Goal: Task Accomplishment & Management: Use online tool/utility

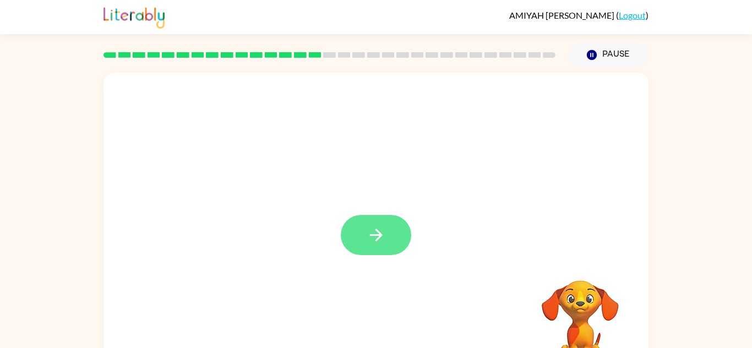
click at [375, 242] on icon "button" at bounding box center [376, 235] width 19 height 19
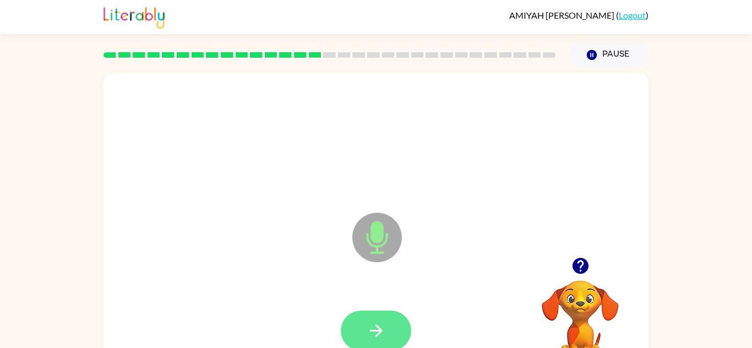
click at [381, 336] on icon "button" at bounding box center [376, 330] width 19 height 19
click at [343, 333] on button "button" at bounding box center [376, 331] width 70 height 40
click at [376, 332] on icon "button" at bounding box center [376, 330] width 19 height 19
click at [379, 325] on icon "button" at bounding box center [376, 330] width 19 height 19
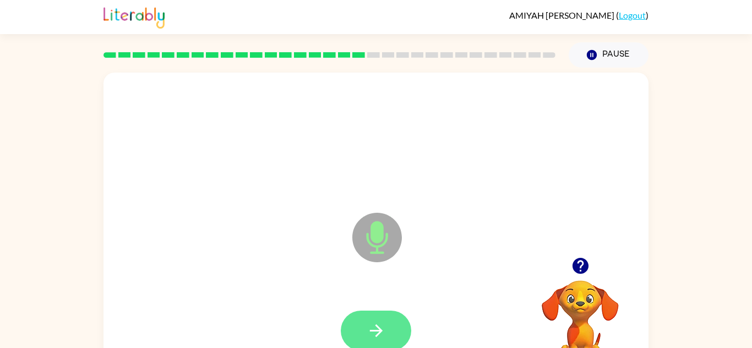
click at [384, 328] on icon "button" at bounding box center [376, 330] width 19 height 19
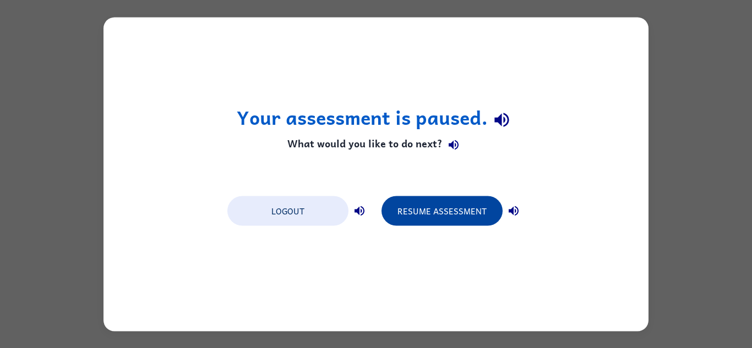
click at [476, 214] on button "Resume Assessment" at bounding box center [441, 211] width 121 height 30
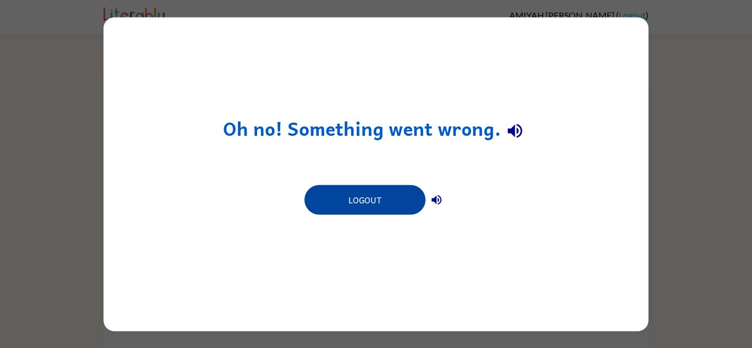
click at [390, 212] on button "Logout" at bounding box center [364, 200] width 121 height 30
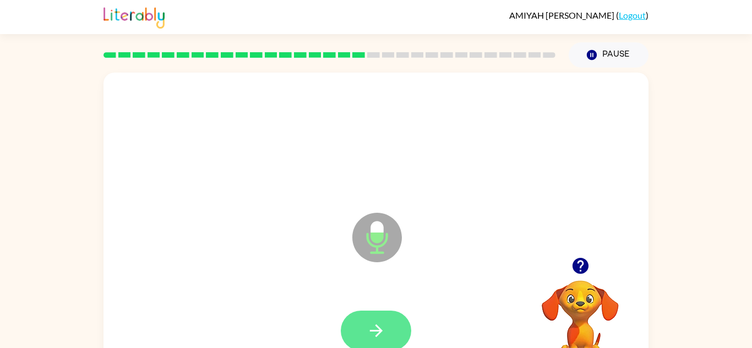
click at [378, 334] on icon "button" at bounding box center [375, 331] width 13 height 13
click at [391, 321] on button "button" at bounding box center [376, 331] width 70 height 40
click at [381, 327] on icon "button" at bounding box center [376, 330] width 19 height 19
click at [376, 338] on icon "button" at bounding box center [376, 330] width 19 height 19
click at [386, 328] on button "button" at bounding box center [376, 331] width 70 height 40
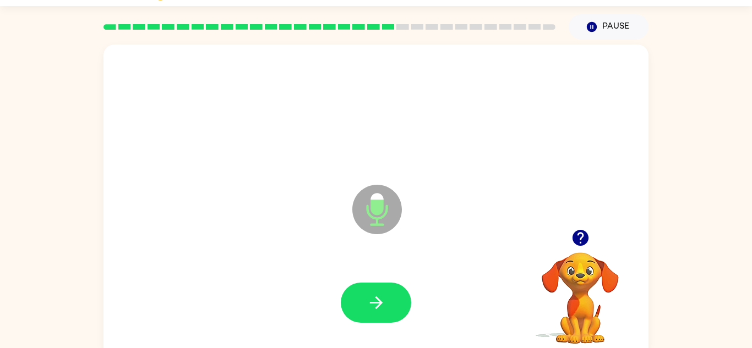
scroll to position [32, 0]
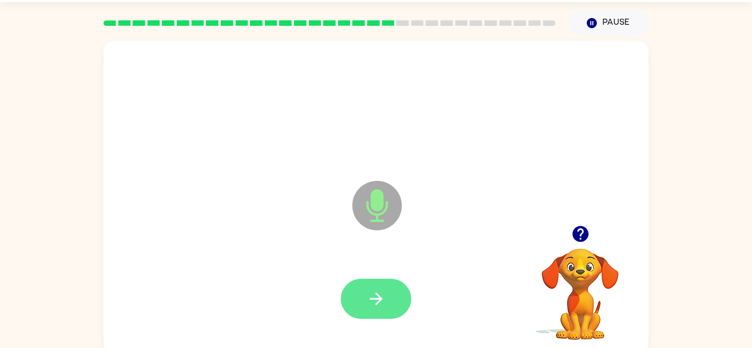
click at [366, 310] on button "button" at bounding box center [376, 299] width 70 height 40
click at [379, 292] on icon "button" at bounding box center [376, 298] width 19 height 19
click at [380, 310] on button "button" at bounding box center [376, 299] width 70 height 40
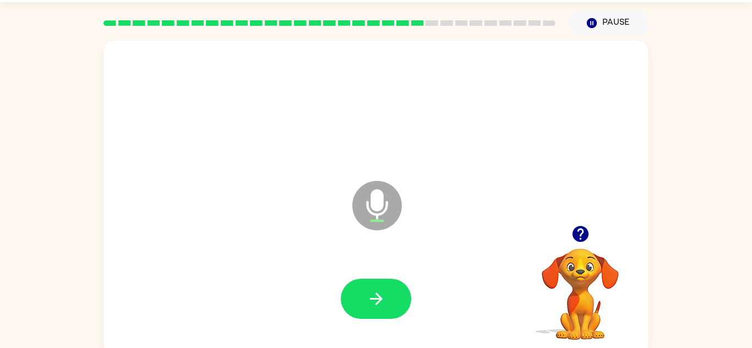
click at [370, 271] on div at bounding box center [375, 299] width 523 height 90
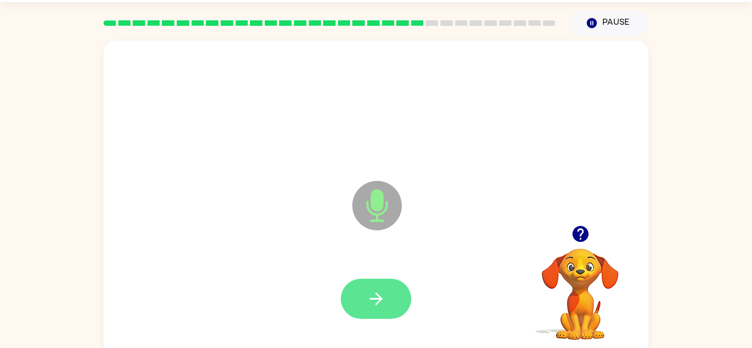
click at [397, 297] on button "button" at bounding box center [376, 299] width 70 height 40
click at [375, 301] on icon "button" at bounding box center [376, 298] width 19 height 19
click at [375, 314] on button "button" at bounding box center [376, 299] width 70 height 40
click at [386, 308] on button "button" at bounding box center [376, 299] width 70 height 40
click at [395, 310] on button "button" at bounding box center [376, 299] width 70 height 40
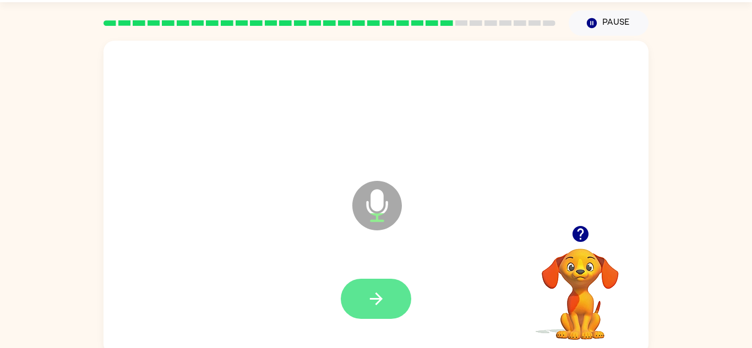
click at [370, 295] on icon "button" at bounding box center [376, 298] width 19 height 19
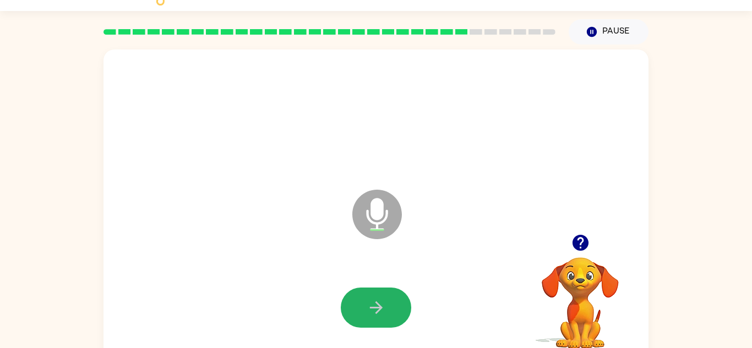
scroll to position [26, 0]
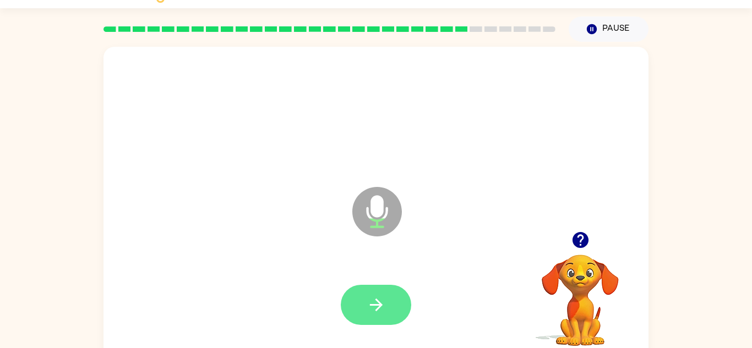
click at [388, 311] on button "button" at bounding box center [376, 305] width 70 height 40
click at [387, 303] on button "button" at bounding box center [376, 305] width 70 height 40
click at [401, 291] on button "button" at bounding box center [376, 305] width 70 height 40
click at [396, 309] on button "button" at bounding box center [376, 305] width 70 height 40
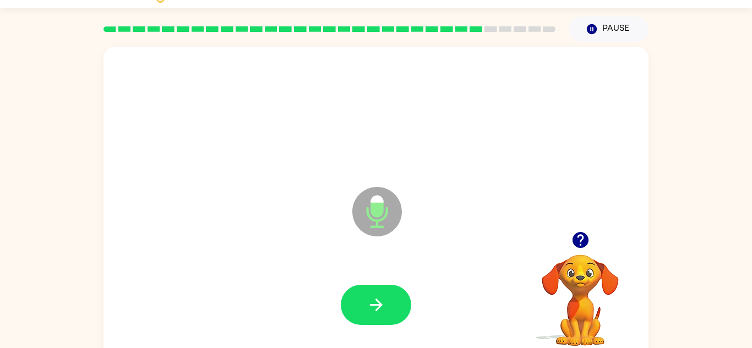
scroll to position [39, 0]
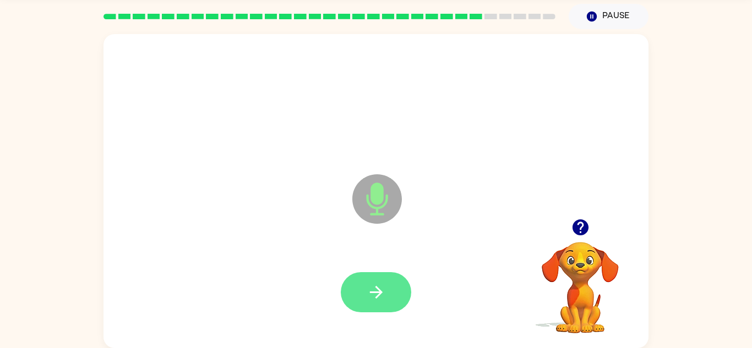
click at [387, 296] on button "button" at bounding box center [376, 292] width 70 height 40
click at [378, 309] on button "button" at bounding box center [376, 292] width 70 height 40
click at [383, 310] on button "button" at bounding box center [376, 292] width 70 height 40
click at [383, 292] on icon "button" at bounding box center [376, 292] width 19 height 19
click at [374, 291] on icon "button" at bounding box center [376, 292] width 19 height 19
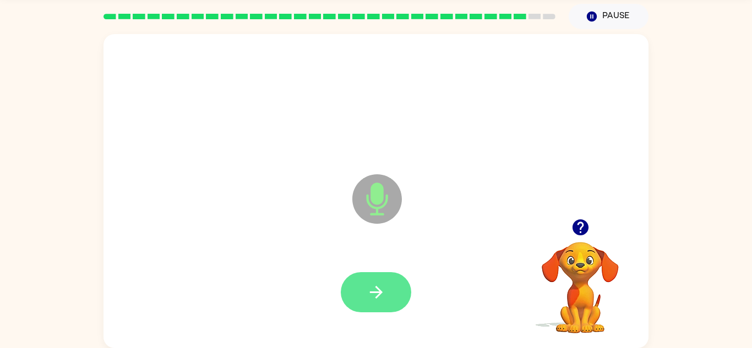
click at [395, 298] on button "button" at bounding box center [376, 292] width 70 height 40
click at [384, 294] on icon "button" at bounding box center [376, 292] width 19 height 19
click at [365, 286] on button "button" at bounding box center [376, 292] width 70 height 40
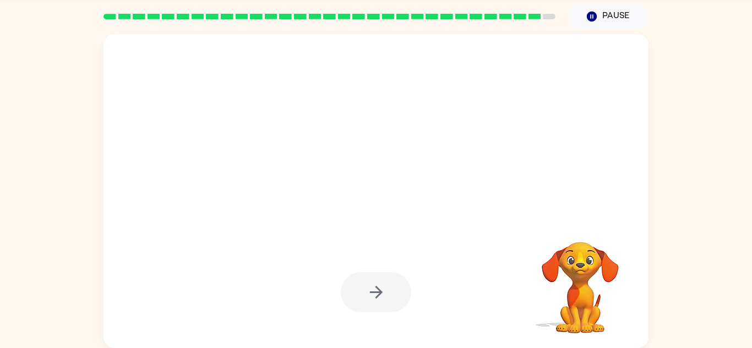
click at [409, 317] on div at bounding box center [375, 293] width 523 height 90
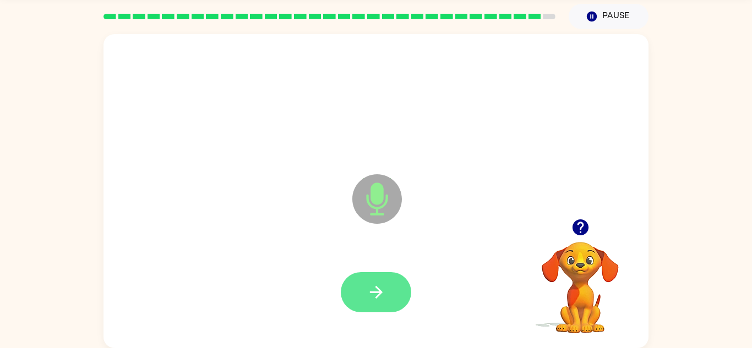
click at [386, 294] on button "button" at bounding box center [376, 292] width 70 height 40
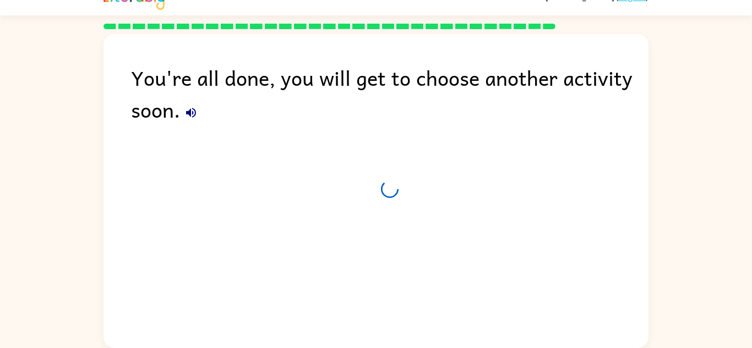
scroll to position [19, 0]
